Goal: Check status: Check status

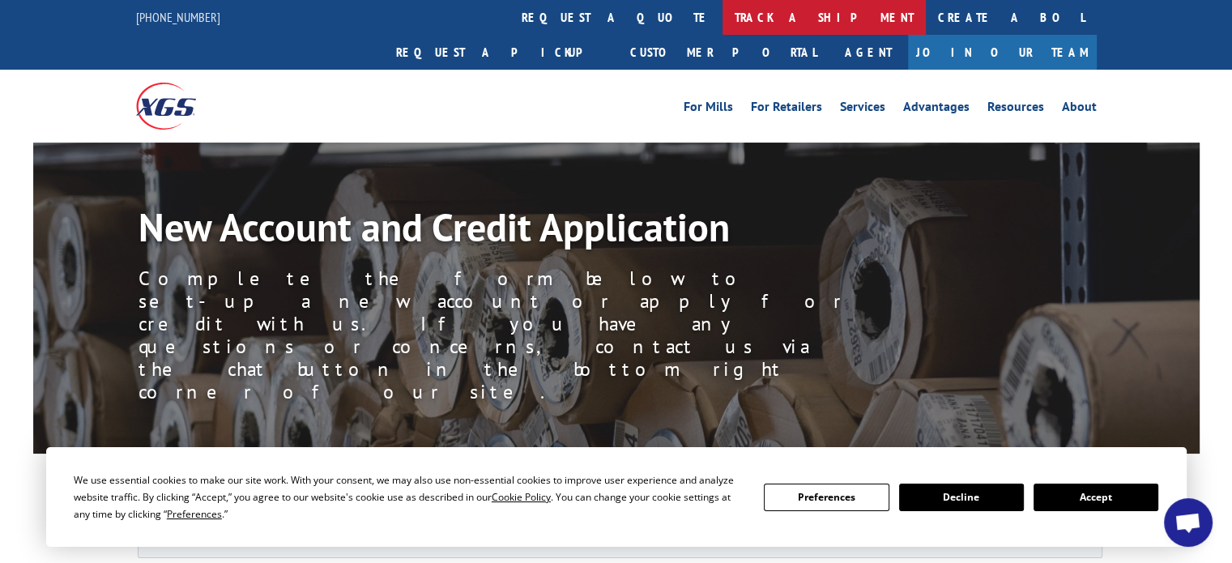
click at [723, 22] on link "track a shipment" at bounding box center [824, 17] width 203 height 35
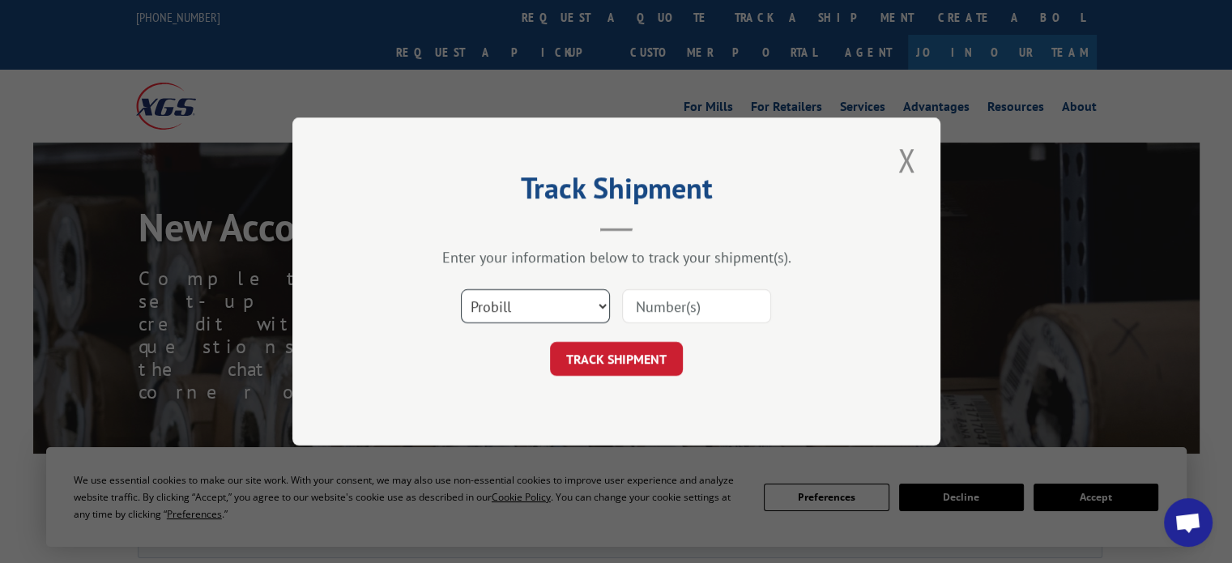
click at [536, 294] on select "Select category... Probill BOL PO" at bounding box center [535, 306] width 149 height 34
select select "bol"
click at [461, 289] on select "Select category... Probill BOL PO" at bounding box center [535, 306] width 149 height 34
click at [666, 303] on input at bounding box center [696, 306] width 149 height 34
type input "33522763"
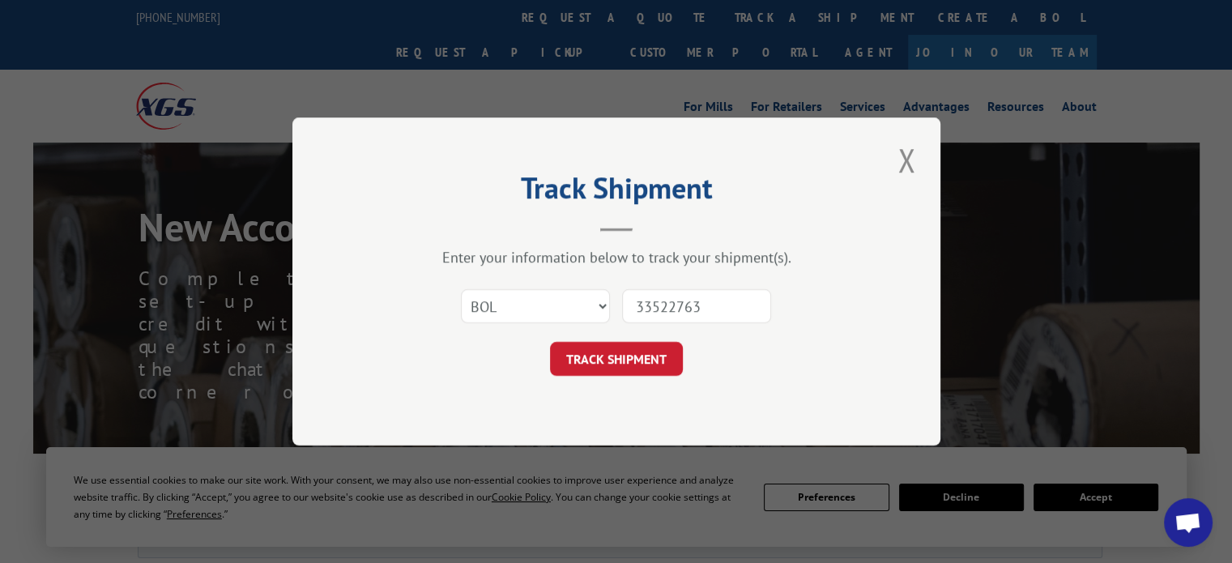
click button "TRACK SHIPMENT" at bounding box center [616, 359] width 133 height 34
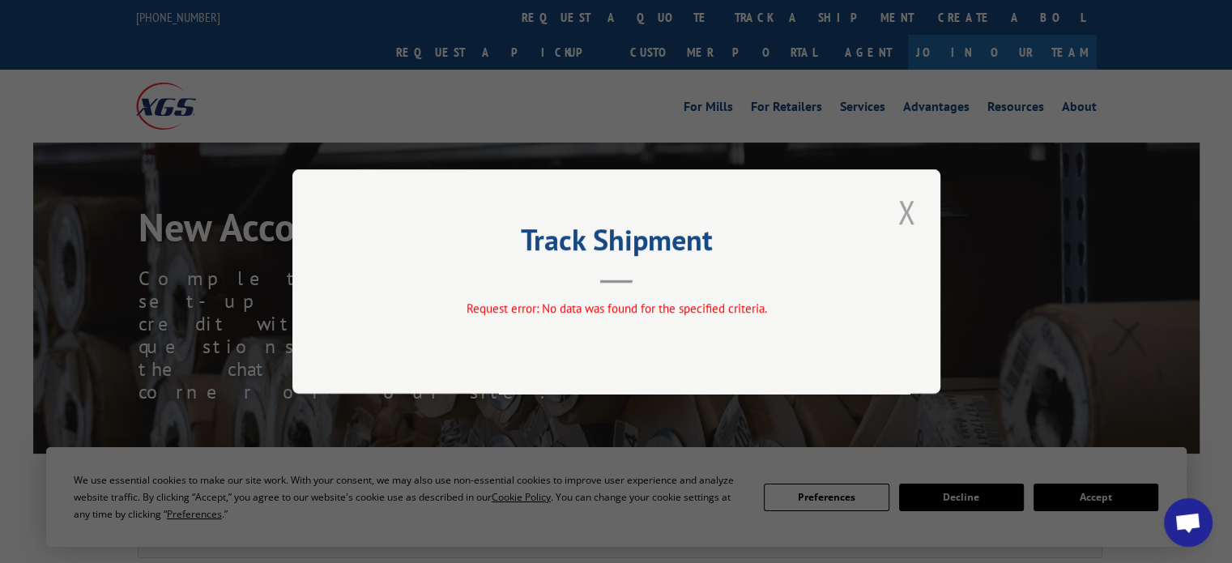
click at [899, 203] on button "Close modal" at bounding box center [907, 212] width 28 height 45
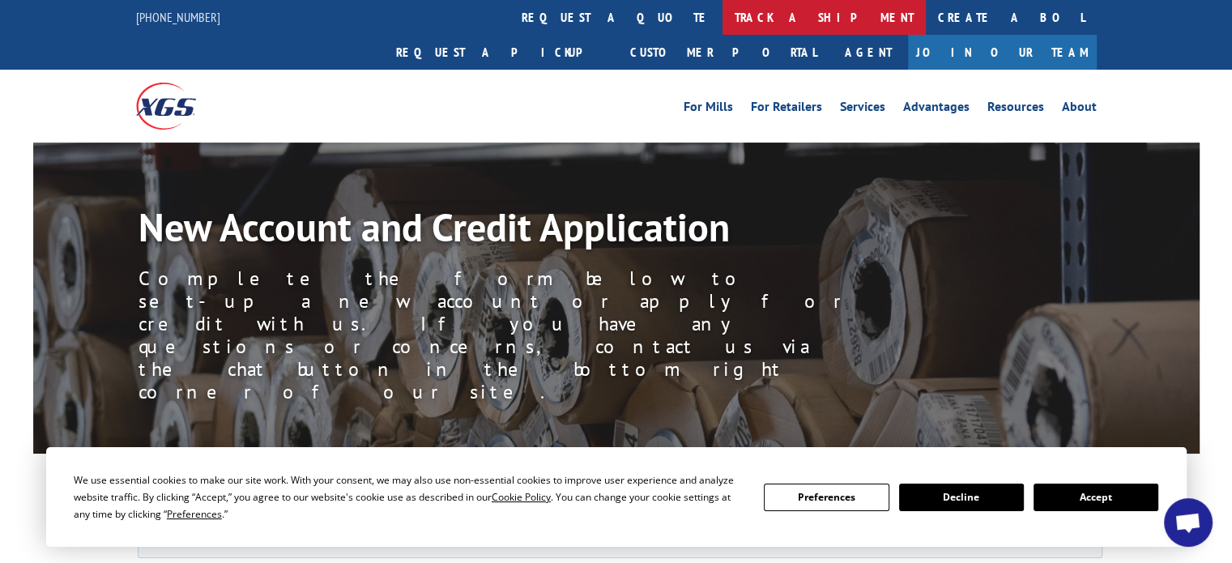
click at [723, 15] on link "track a shipment" at bounding box center [824, 17] width 203 height 35
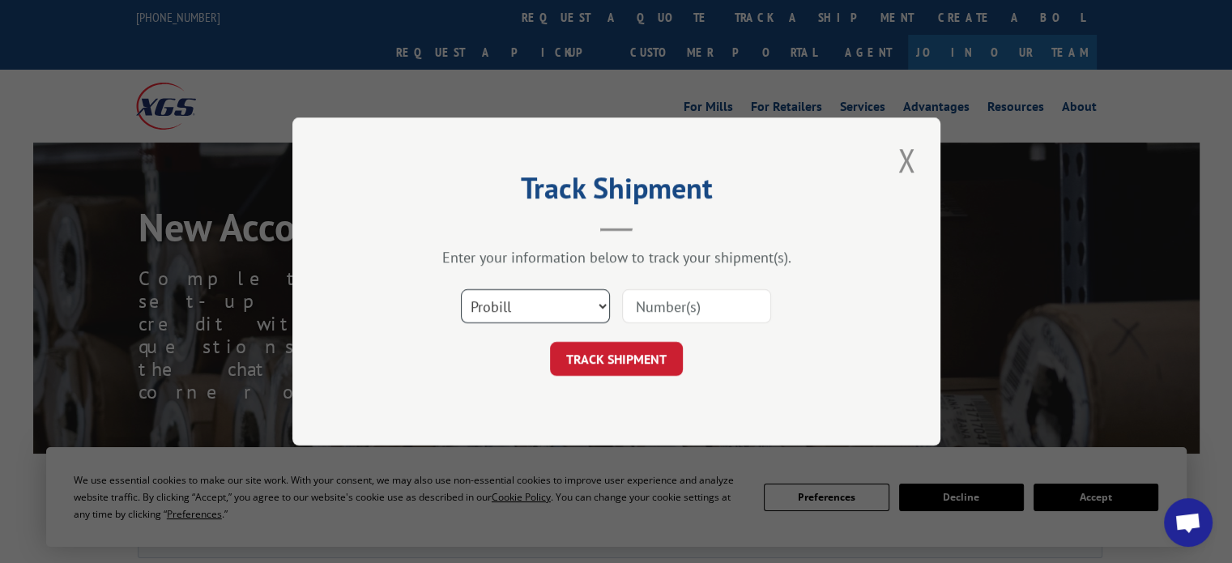
click at [579, 301] on select "Select category... Probill BOL PO" at bounding box center [535, 306] width 149 height 34
select select "bol"
click at [461, 289] on select "Select category... Probill BOL PO" at bounding box center [535, 306] width 149 height 34
click at [655, 301] on input at bounding box center [696, 306] width 149 height 34
type input "3352763"
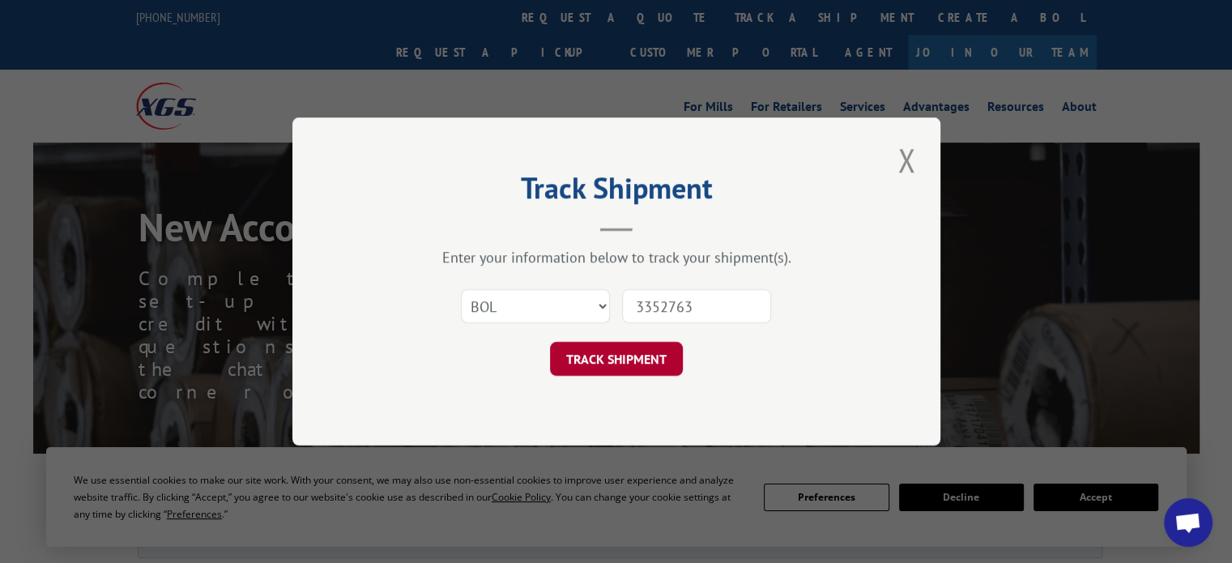
click at [644, 361] on button "TRACK SHIPMENT" at bounding box center [616, 359] width 133 height 34
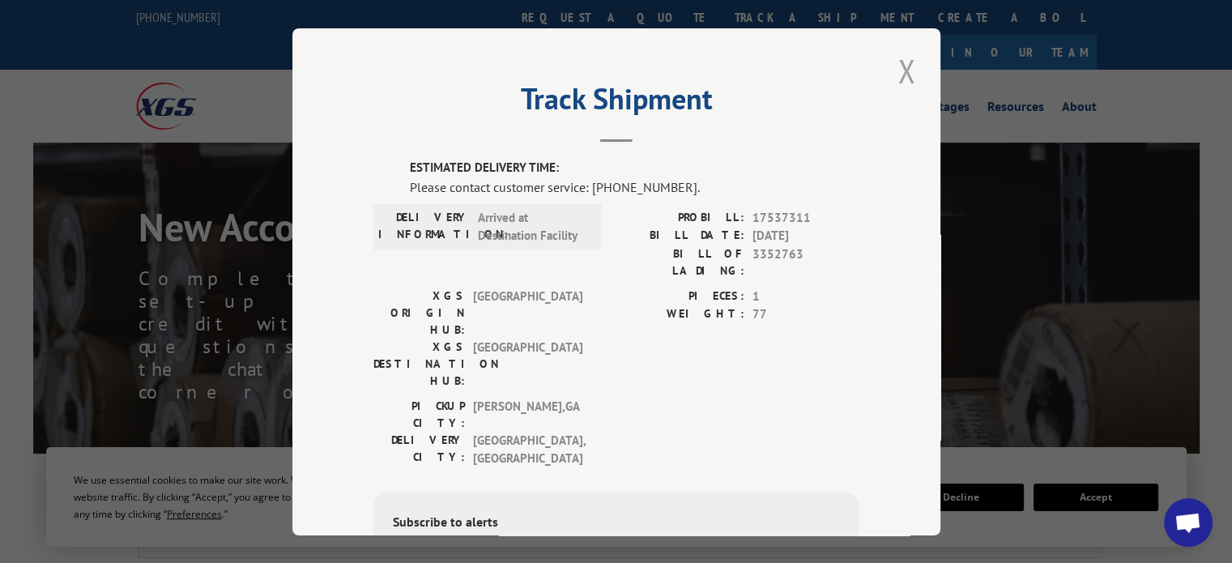
click at [905, 59] on button "Close modal" at bounding box center [907, 71] width 28 height 45
